Goal: Navigation & Orientation: Find specific page/section

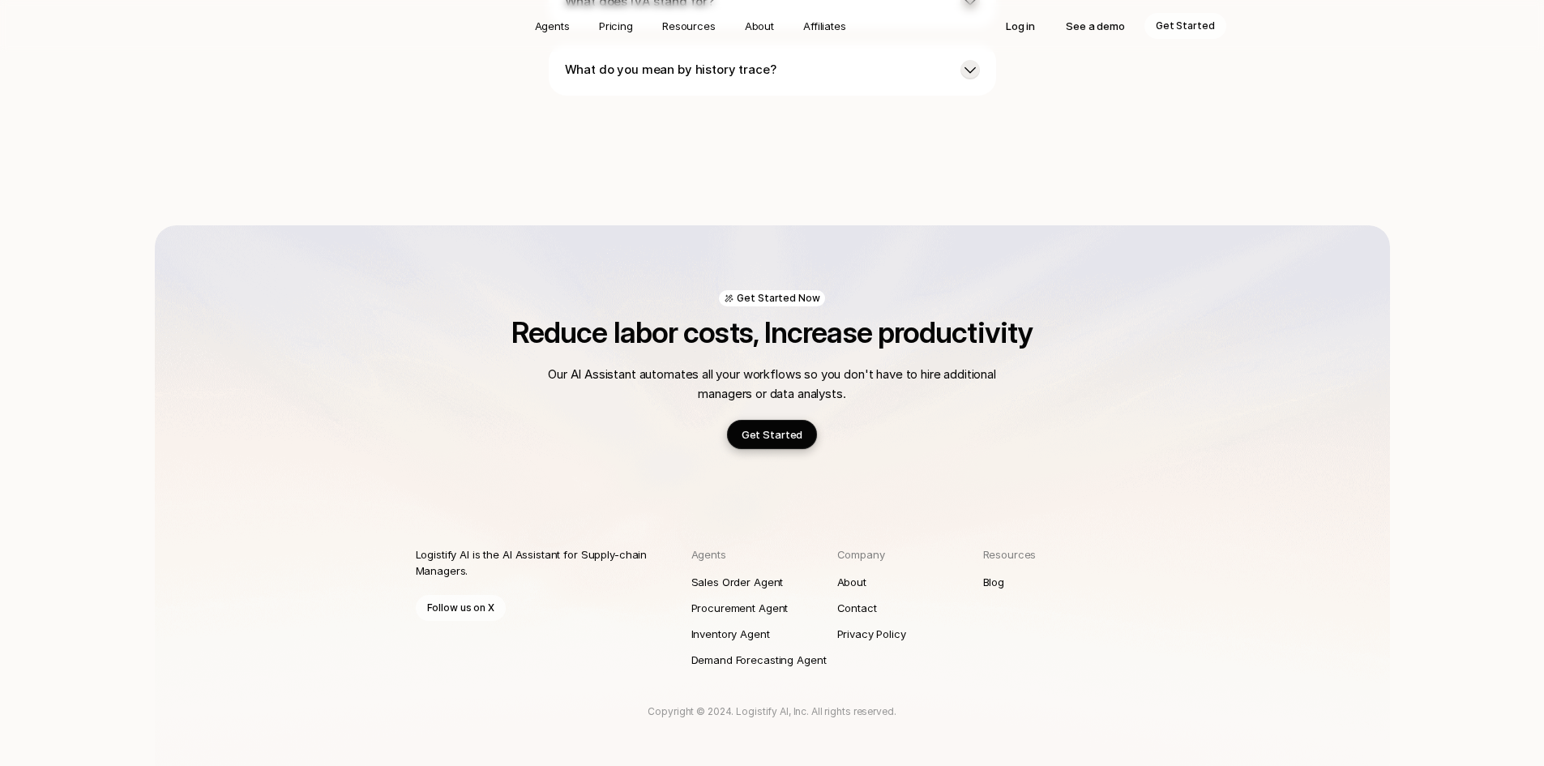
scroll to position [4464, 0]
click at [862, 573] on p "About" at bounding box center [852, 581] width 31 height 16
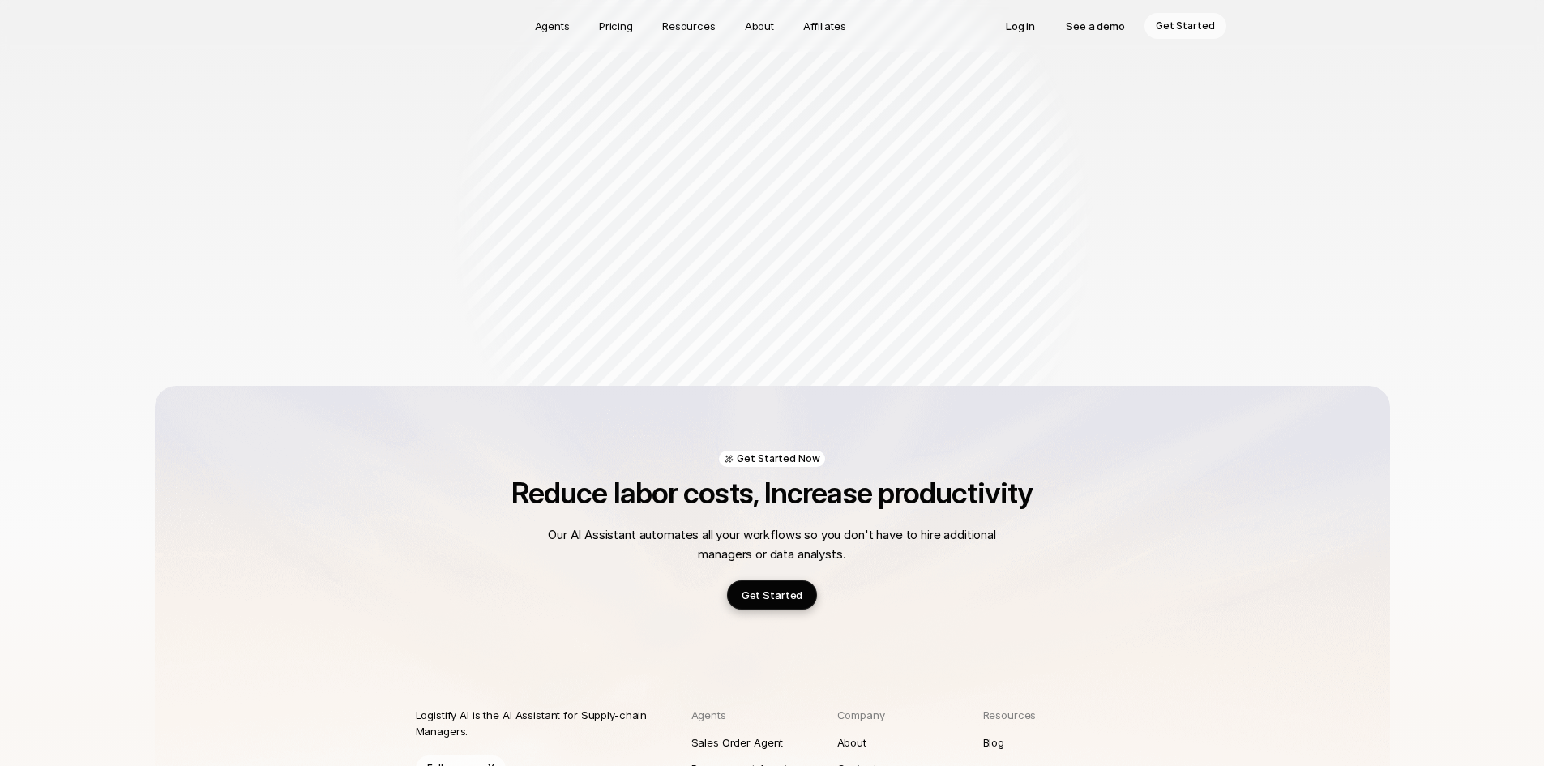
scroll to position [1755, 0]
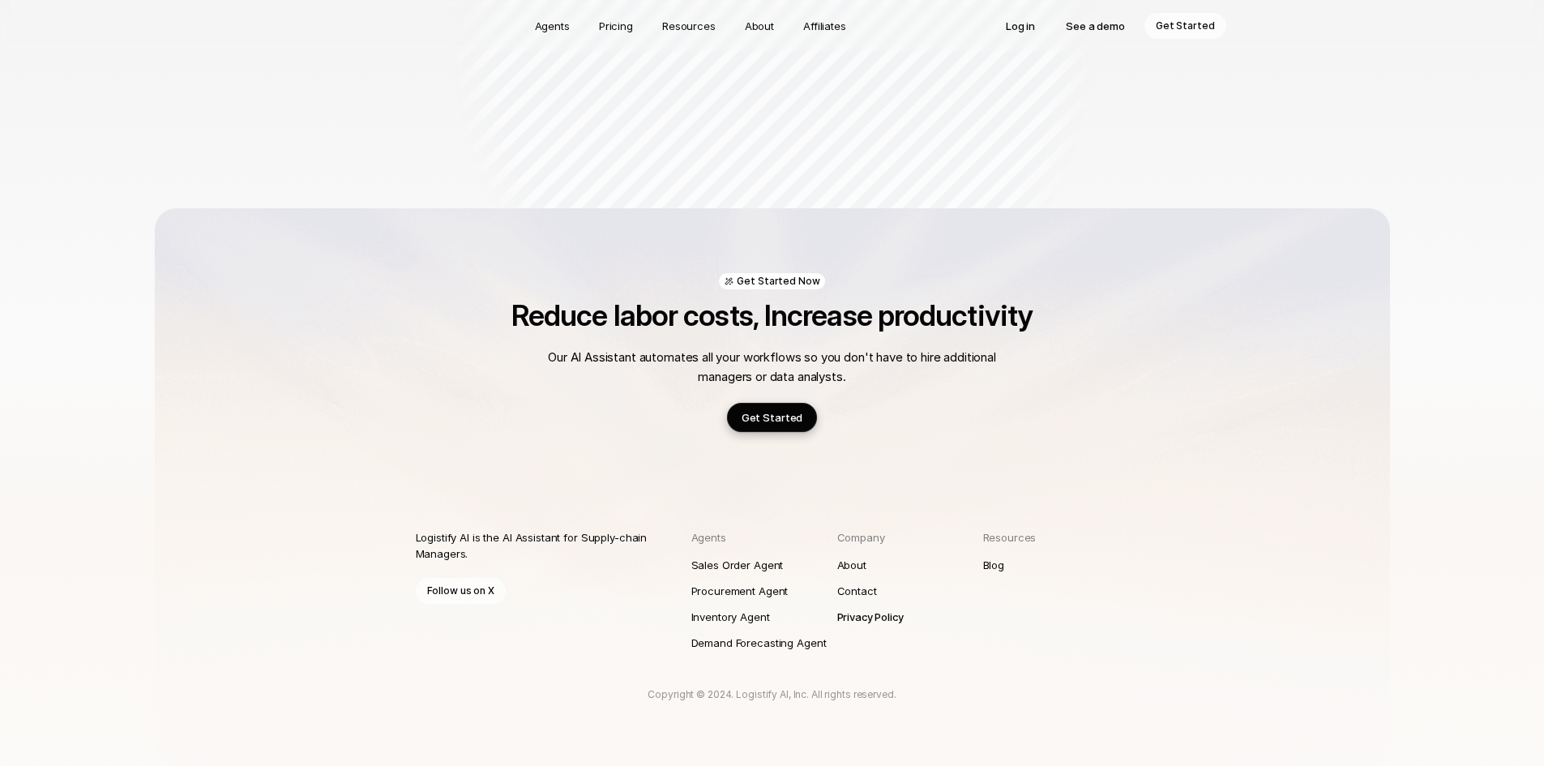
click at [866, 617] on p "Privacy Policy" at bounding box center [870, 617] width 66 height 16
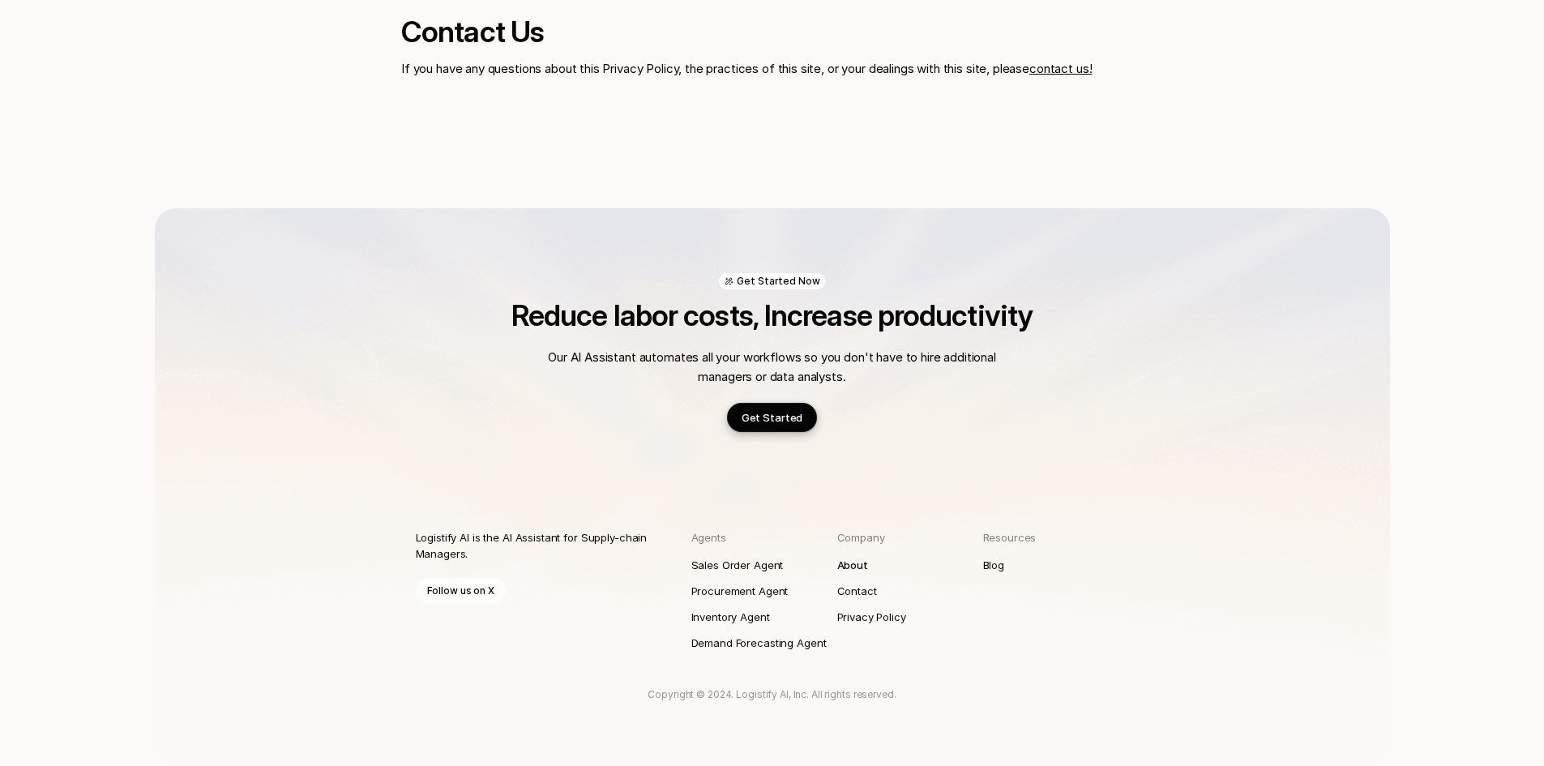
scroll to position [1204, 0]
click at [850, 570] on p "About" at bounding box center [852, 565] width 31 height 16
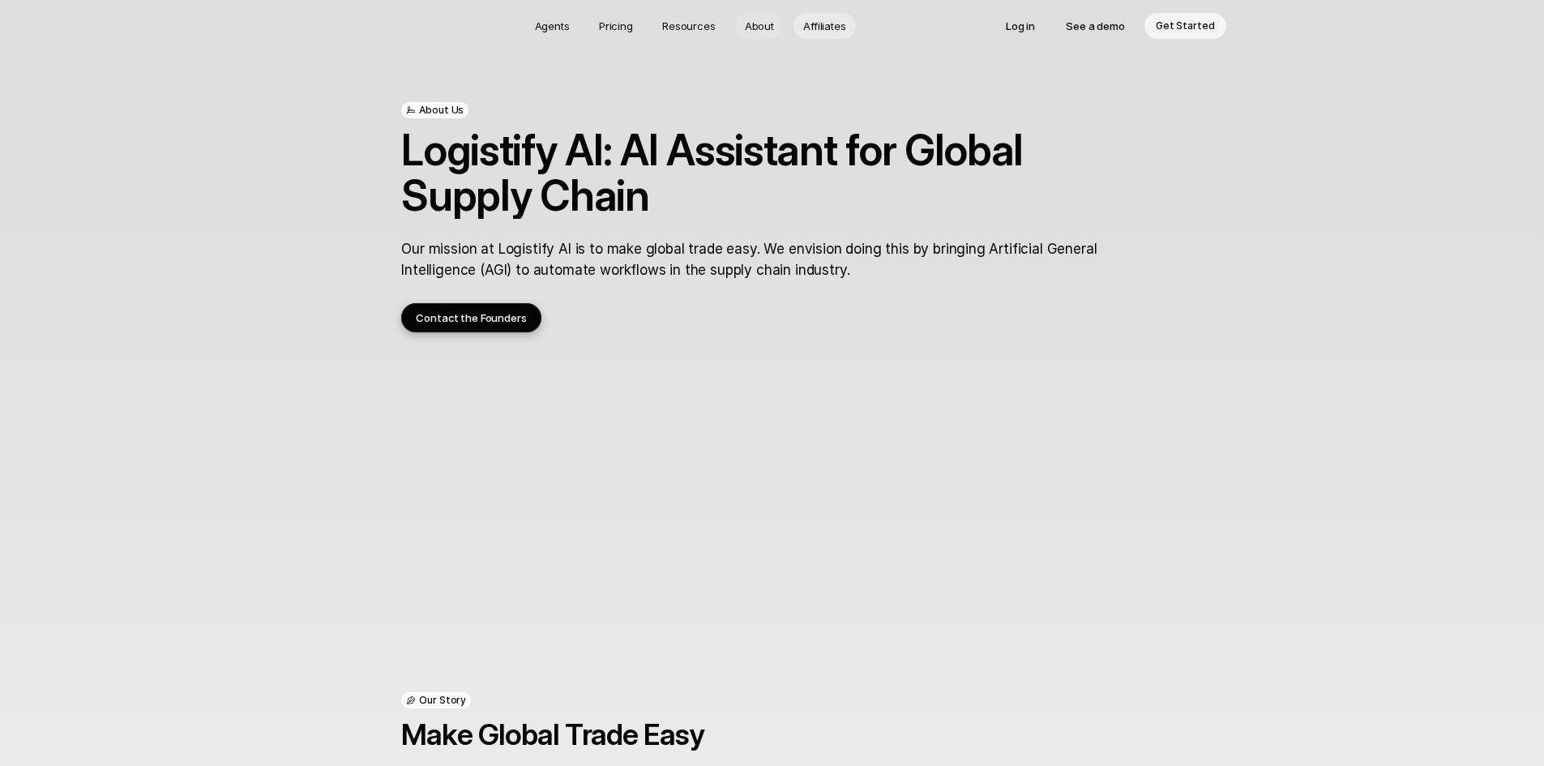
click at [818, 24] on p "Affiliates" at bounding box center [824, 26] width 43 height 16
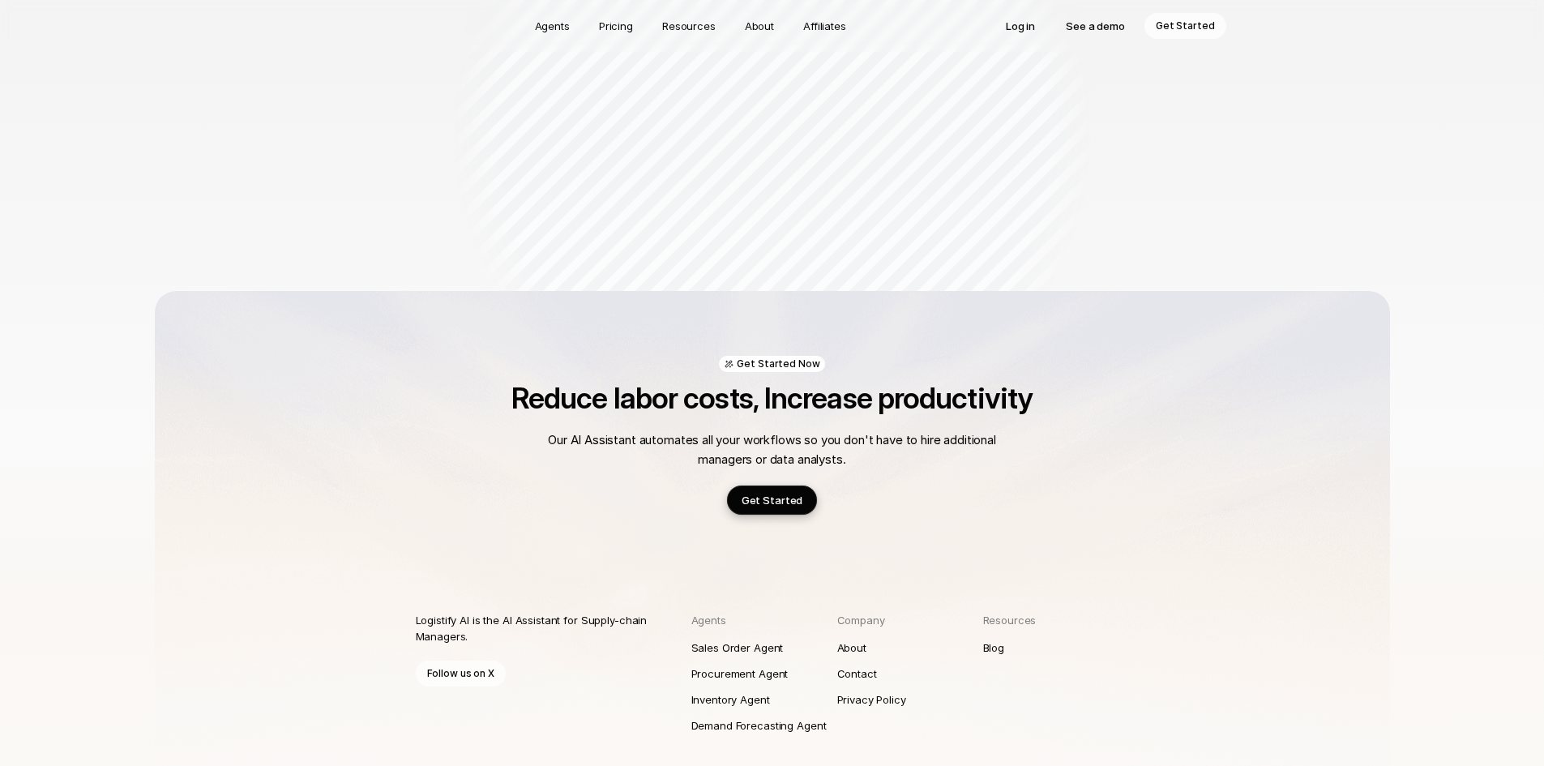
scroll to position [1755, 0]
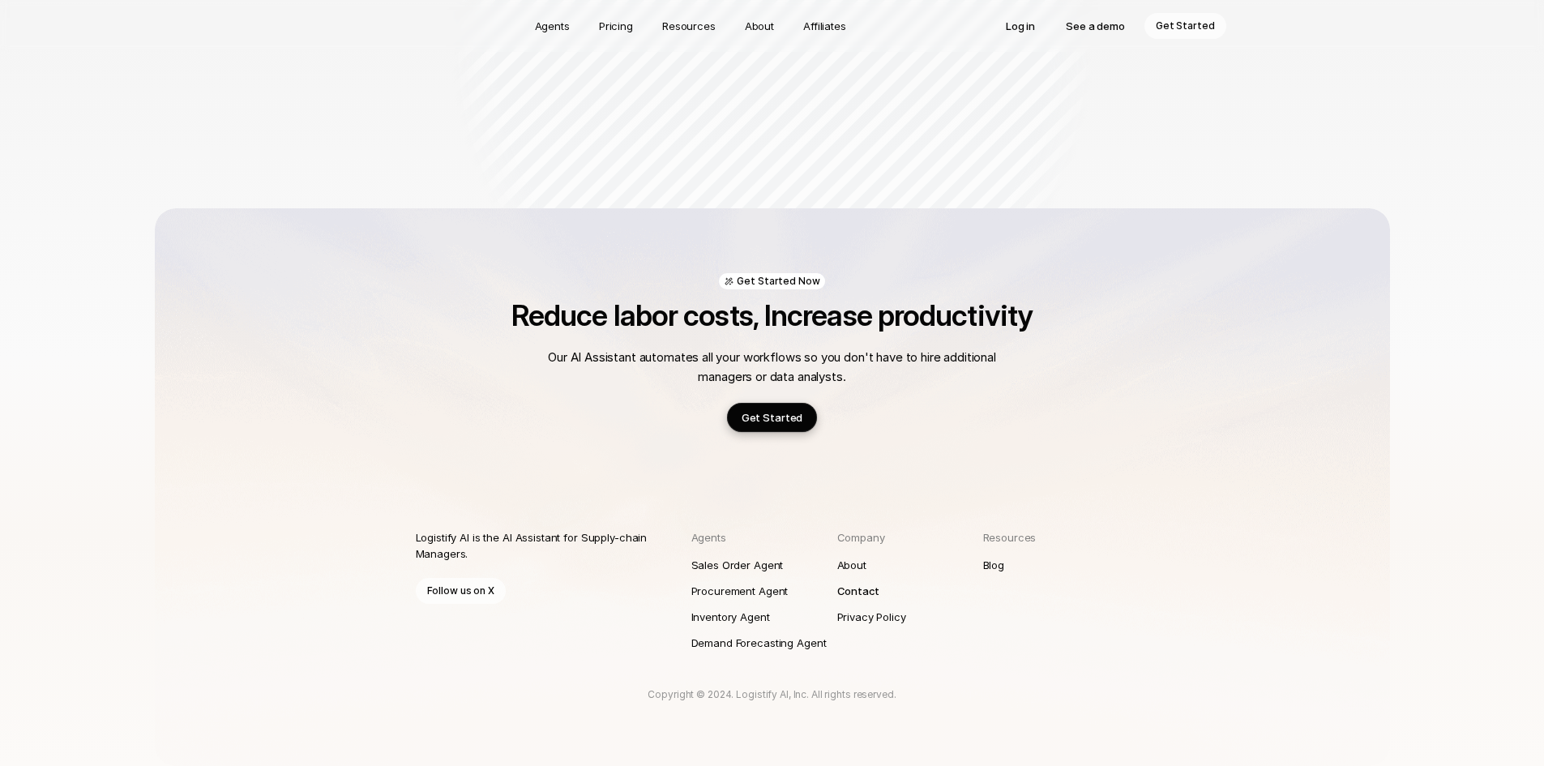
click at [866, 600] on link "Contact" at bounding box center [910, 591] width 146 height 26
